Goal: Navigation & Orientation: Find specific page/section

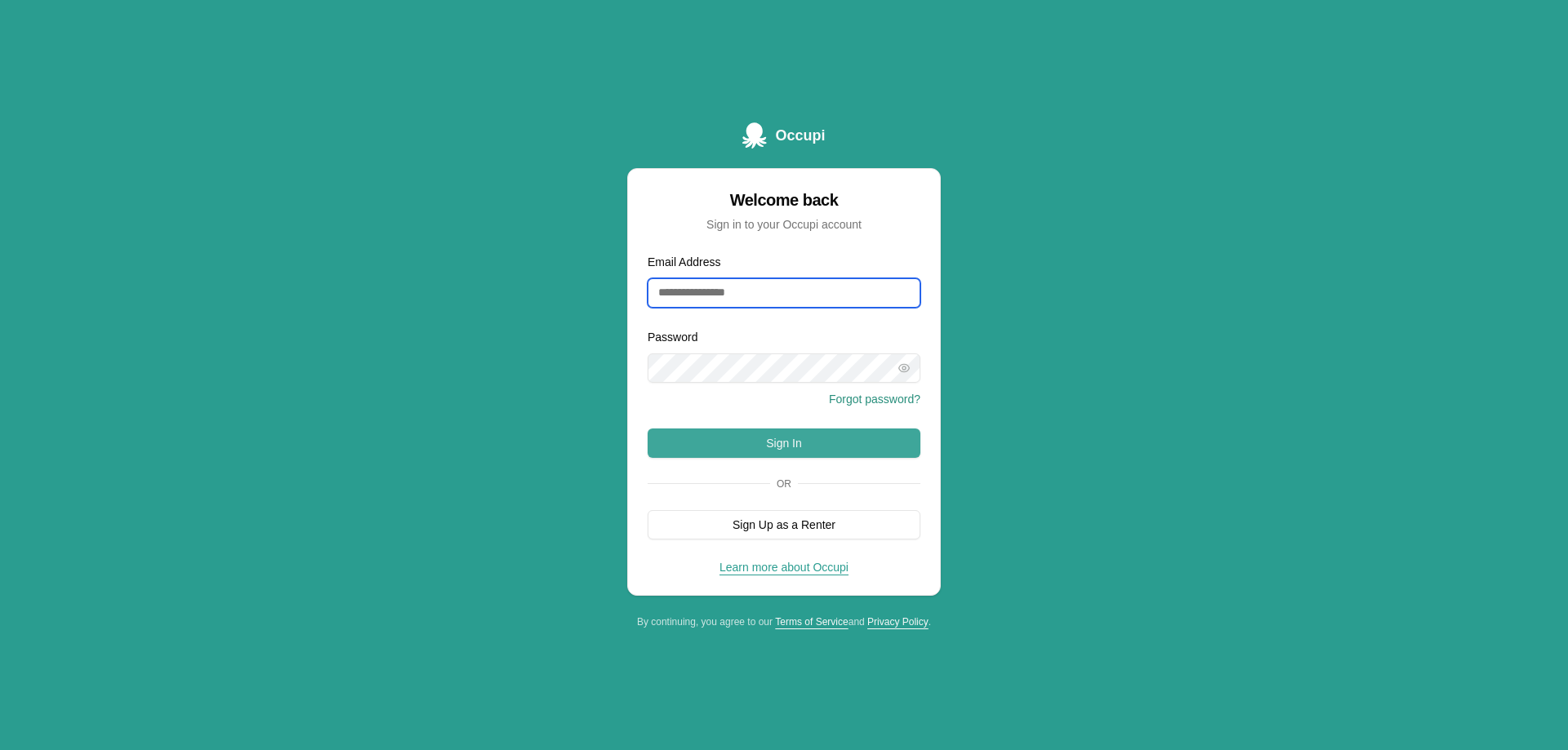
type input "**********"
click at [709, 441] on button "Sign In" at bounding box center [784, 443] width 273 height 29
